Goal: Transaction & Acquisition: Subscribe to service/newsletter

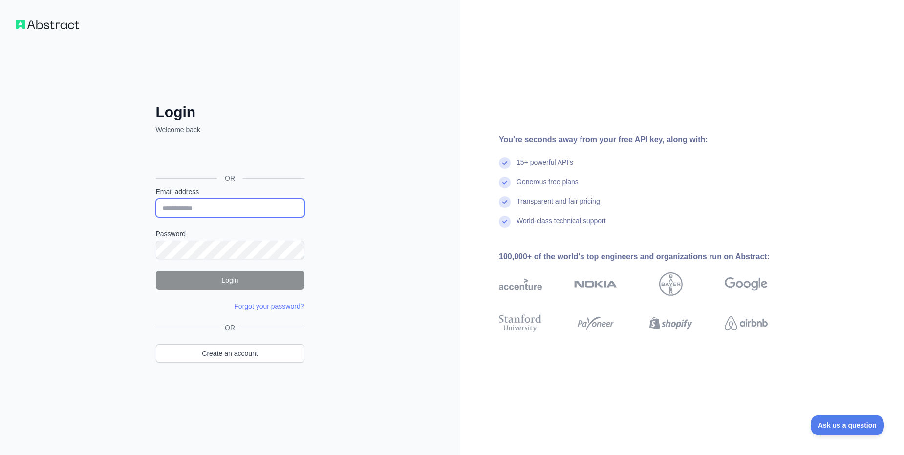
click at [251, 209] on input "Email address" at bounding box center [230, 208] width 149 height 19
type input "**********"
click at [206, 278] on button "Login" at bounding box center [230, 280] width 149 height 19
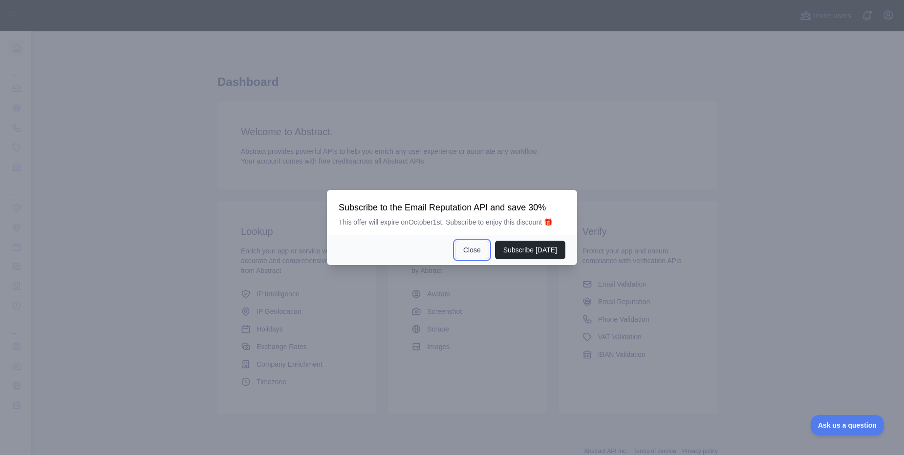
click at [471, 248] on button "Close" at bounding box center [472, 250] width 34 height 19
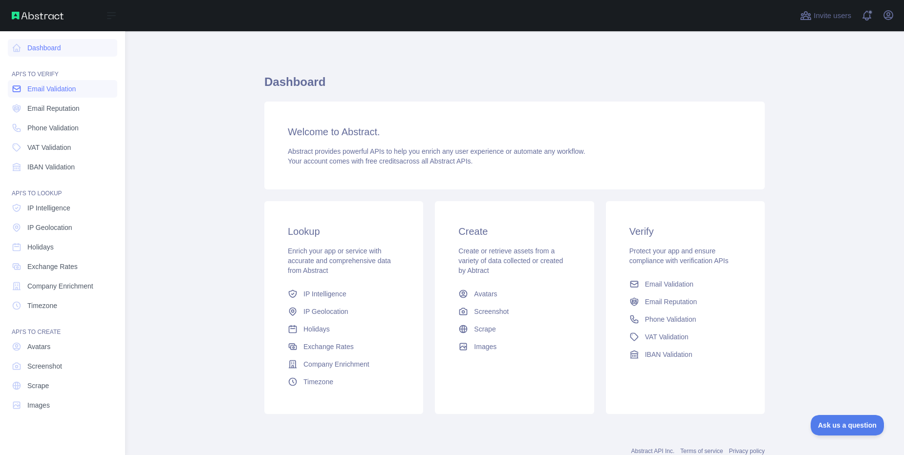
click at [45, 91] on span "Email Validation" at bounding box center [51, 89] width 48 height 10
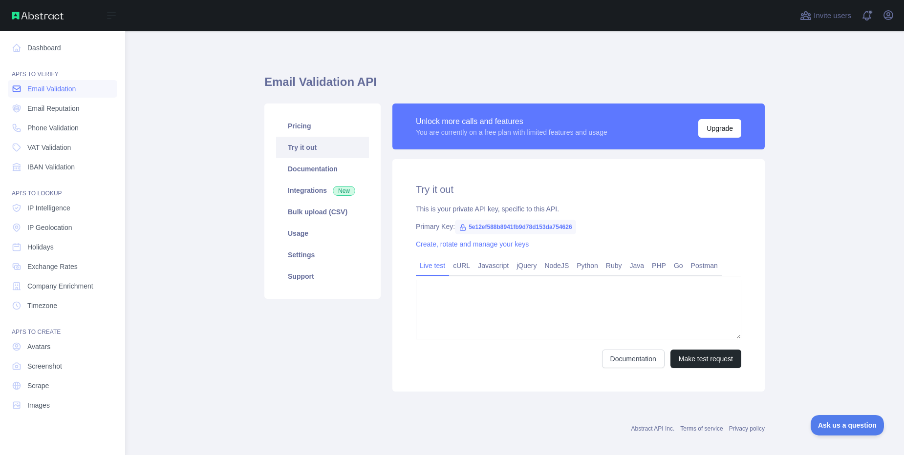
type textarea "**********"
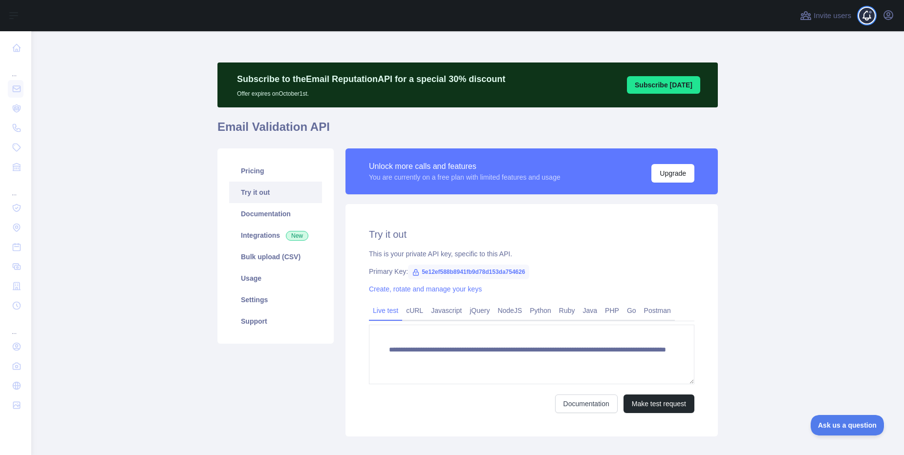
click at [867, 14] on span at bounding box center [871, 15] width 20 height 31
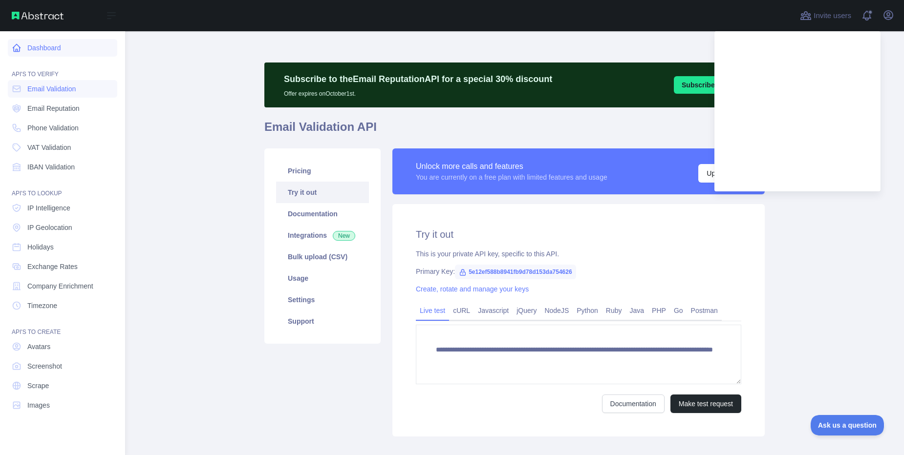
click at [50, 47] on link "Dashboard" at bounding box center [62, 48] width 109 height 18
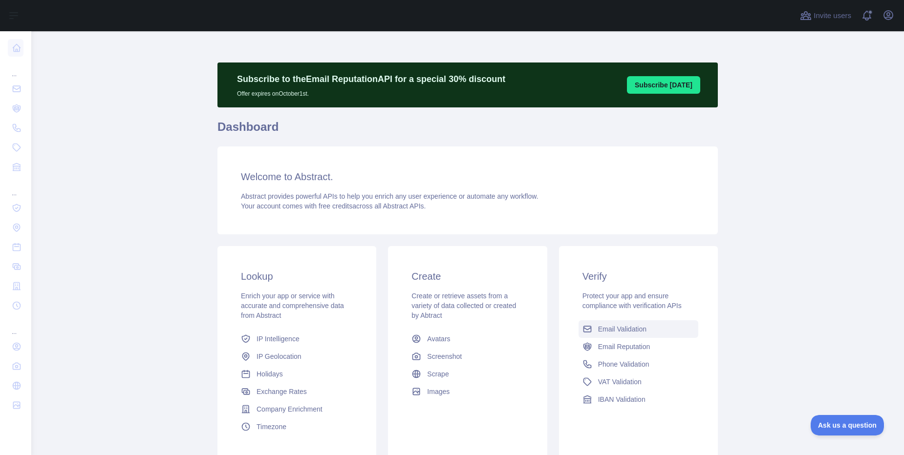
click at [607, 326] on span "Email Validation" at bounding box center [622, 329] width 48 height 10
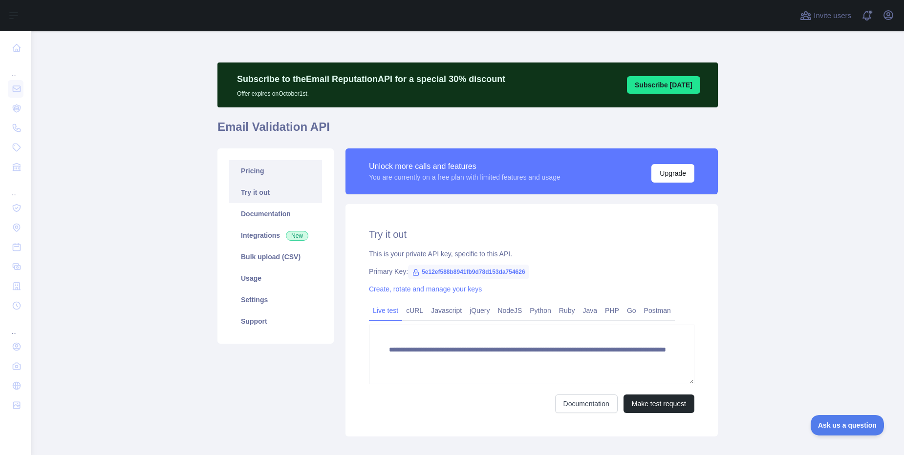
click at [253, 174] on link "Pricing" at bounding box center [275, 170] width 93 height 21
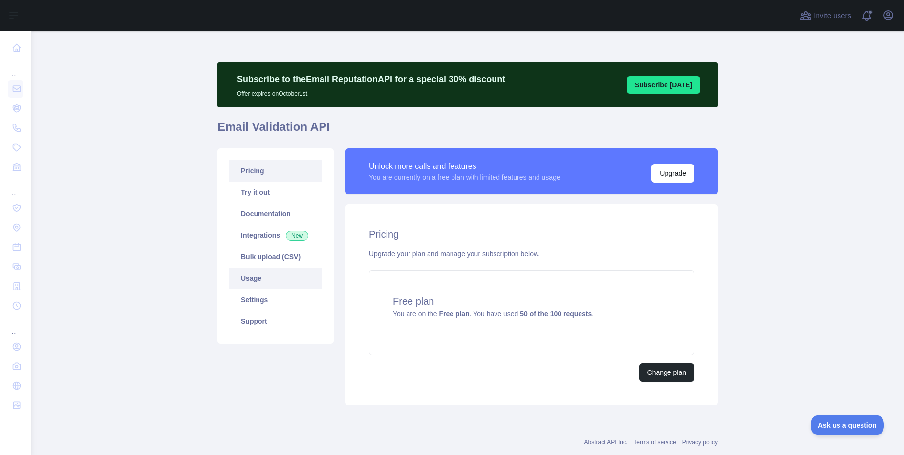
click at [250, 281] on link "Usage" at bounding box center [275, 278] width 93 height 21
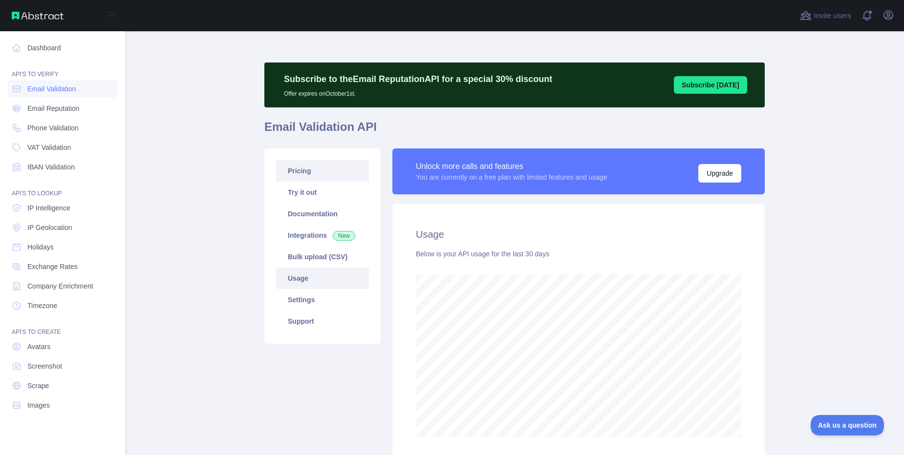
scroll to position [424, 865]
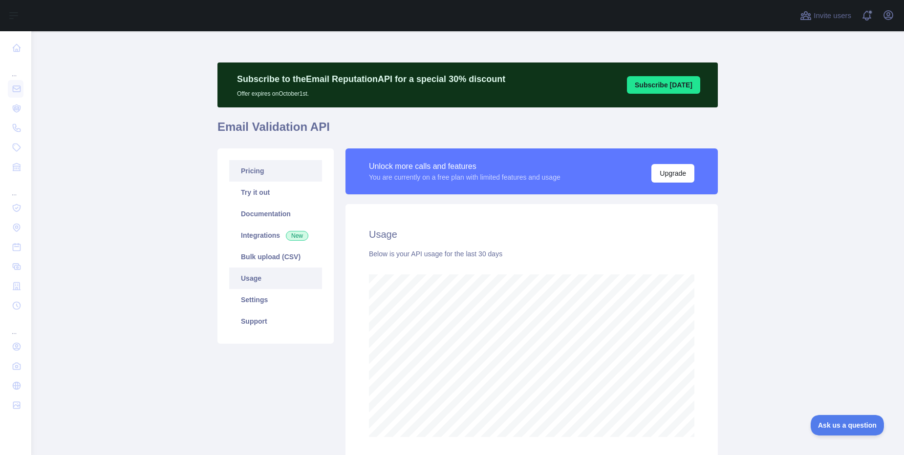
click at [244, 174] on link "Pricing" at bounding box center [275, 170] width 93 height 21
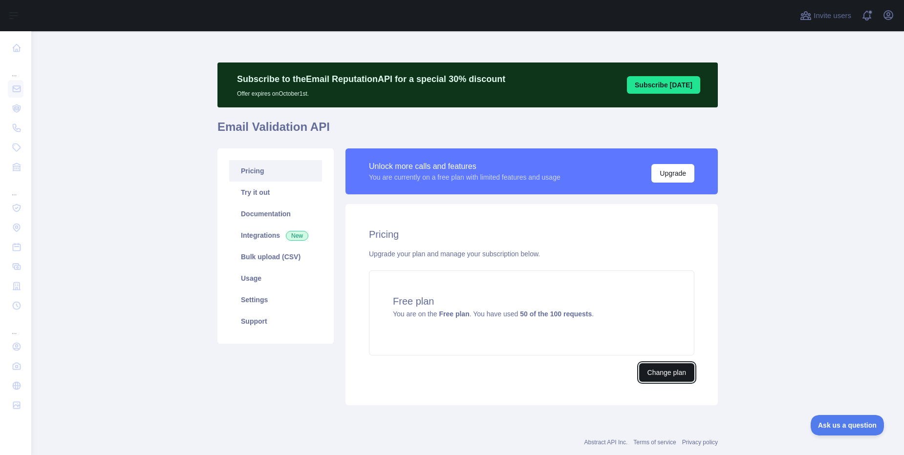
click at [661, 369] on button "Change plan" at bounding box center [666, 372] width 55 height 19
